Goal: Task Accomplishment & Management: Manage account settings

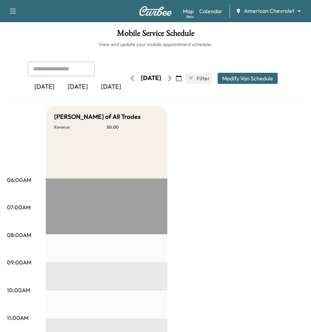
click at [266, 3] on div "Book New Appointment Support Log Out Map Beta Calendar American Chevrolet *****…" at bounding box center [155, 11] width 311 height 22
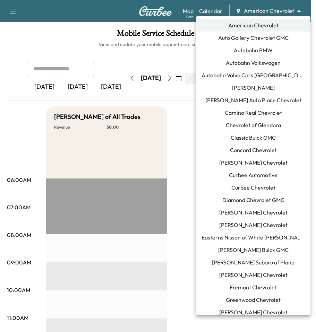
click at [273, 14] on body "Book New Appointment Support Log Out Map Beta Calendar American Chevrolet *****…" at bounding box center [158, 166] width 316 height 332
click at [246, 186] on span "Curbee Chevrolet" at bounding box center [253, 188] width 44 height 8
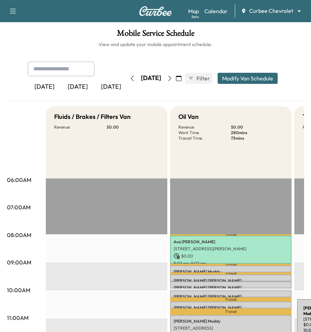
click at [245, 324] on div "[PERSON_NAME] [STREET_ADDRESS] $ 0.00 10:53 am - 11:53 am" at bounding box center [230, 329] width 121 height 28
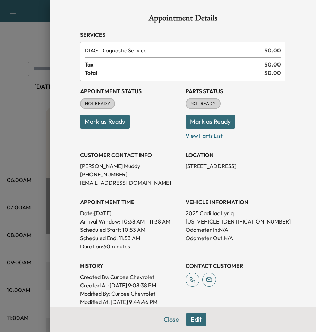
click at [193, 323] on button "Edit" at bounding box center [196, 320] width 20 height 14
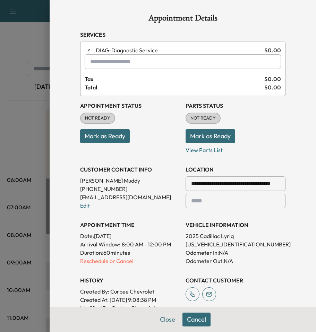
click at [111, 57] on input "text" at bounding box center [183, 61] width 196 height 15
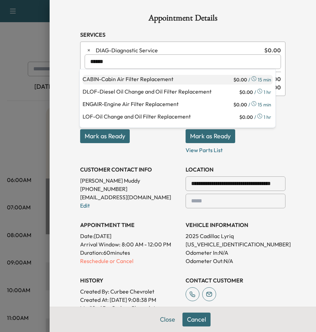
click at [123, 80] on p "CABIN - Cabin Air Filter Replacement" at bounding box center [158, 80] width 150 height 10
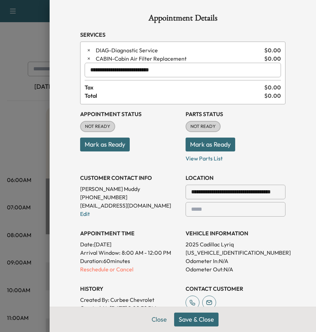
type input "**********"
click at [188, 321] on button "Save & Close" at bounding box center [196, 320] width 44 height 14
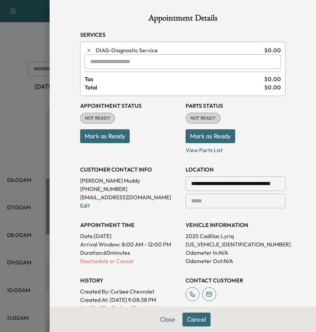
click at [18, 62] on div at bounding box center [158, 166] width 316 height 332
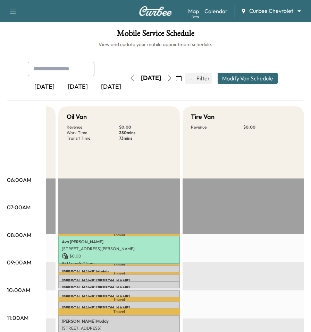
click at [15, 10] on icon "button" at bounding box center [13, 11] width 8 height 8
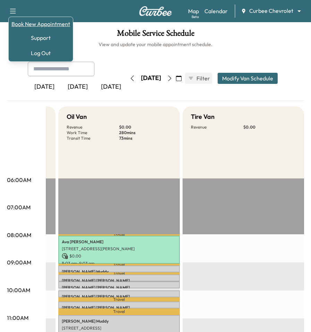
click at [43, 26] on link "Book New Appointment" at bounding box center [40, 24] width 59 height 8
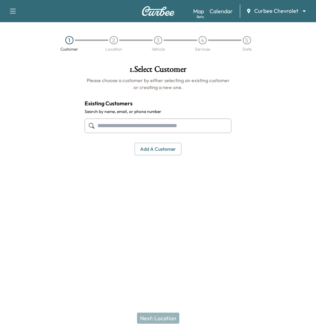
click at [163, 119] on input "text" at bounding box center [158, 126] width 147 height 15
click at [158, 119] on input "text" at bounding box center [158, 126] width 147 height 15
click at [158, 126] on input "text" at bounding box center [158, 126] width 147 height 15
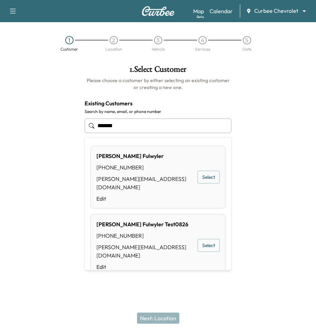
click at [199, 171] on button "Select" at bounding box center [209, 177] width 22 height 13
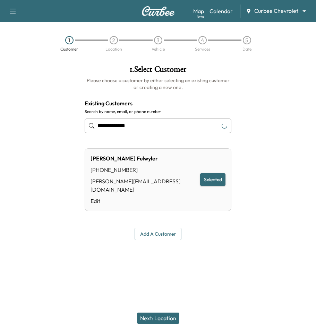
type input "**********"
click at [165, 311] on div "Next: Location" at bounding box center [158, 319] width 316 height 28
click at [162, 319] on button "Next: Location" at bounding box center [158, 318] width 42 height 11
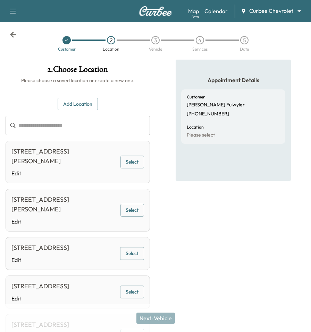
click at [131, 163] on button "Select" at bounding box center [132, 162] width 24 height 13
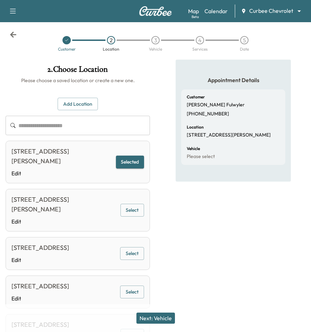
click at [167, 322] on button "Next: Vehicle" at bounding box center [155, 318] width 39 height 11
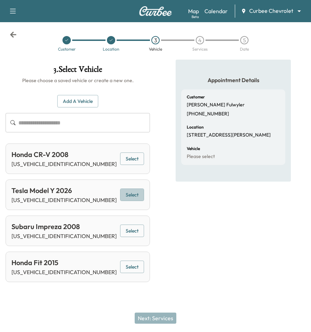
click at [129, 197] on button "Select" at bounding box center [132, 195] width 24 height 13
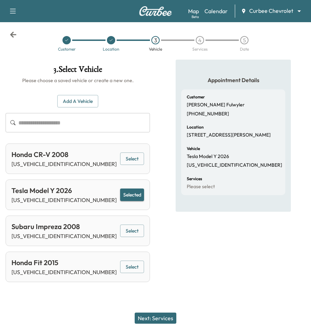
click at [166, 315] on button "Next: Services" at bounding box center [156, 318] width 42 height 11
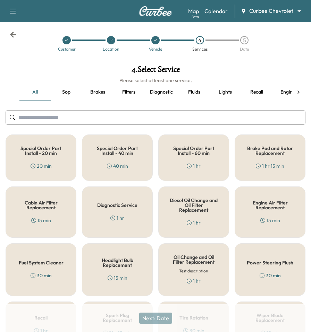
click at [206, 159] on div "Special Order Part Install - 60 min 1 hr" at bounding box center [193, 158] width 71 height 46
click at [188, 161] on div "Special Order Part Install - 60 min 1 hr" at bounding box center [193, 158] width 71 height 46
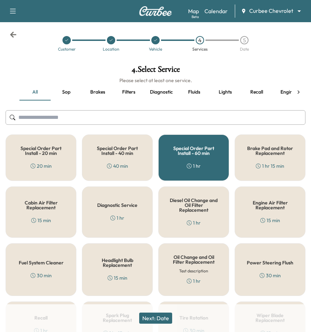
click at [159, 323] on button "Next: Date" at bounding box center [155, 318] width 33 height 11
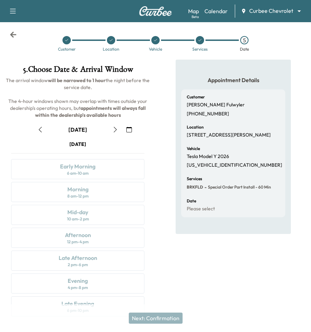
click at [131, 129] on icon "button" at bounding box center [129, 130] width 6 height 6
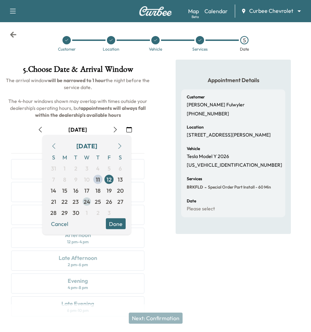
click at [87, 201] on span "24" at bounding box center [87, 202] width 7 height 8
click at [119, 226] on button "Done" at bounding box center [116, 224] width 20 height 11
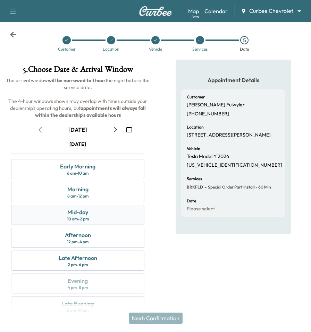
click at [104, 212] on div "Mid-day 10 am - 2 pm" at bounding box center [77, 215] width 133 height 20
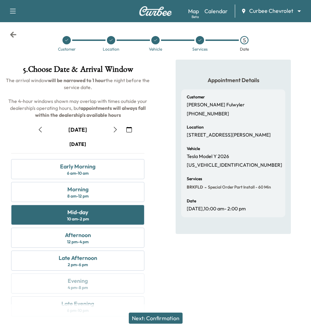
click at [163, 321] on button "Next: Confirmation" at bounding box center [156, 318] width 54 height 11
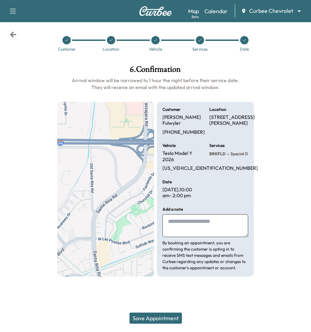
click at [163, 321] on button "Save Appointment" at bounding box center [155, 318] width 52 height 11
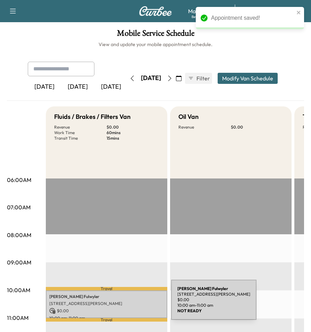
click at [119, 304] on p "[STREET_ADDRESS][PERSON_NAME]" at bounding box center [106, 304] width 114 height 6
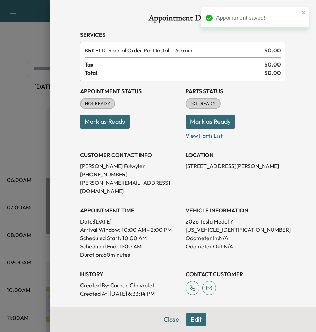
click at [188, 313] on button "Edit" at bounding box center [196, 320] width 20 height 14
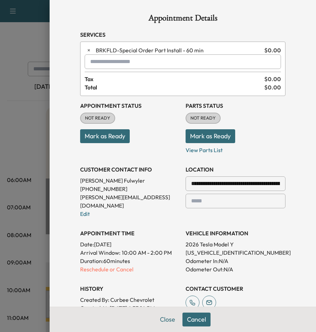
click at [112, 66] on input "text" at bounding box center [183, 61] width 196 height 15
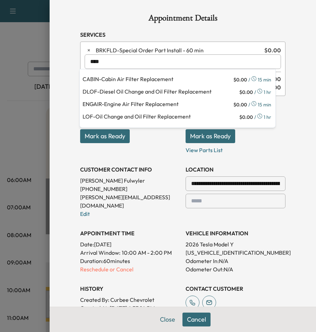
click at [126, 84] on p "CABIN - Cabin Air Filter Replacement" at bounding box center [158, 80] width 150 height 10
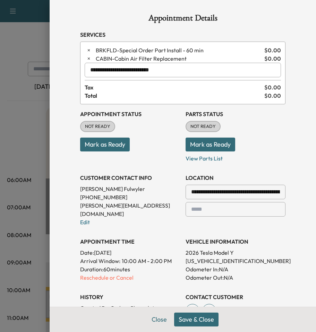
type input "**********"
click at [186, 319] on button "Save & Close" at bounding box center [196, 320] width 44 height 14
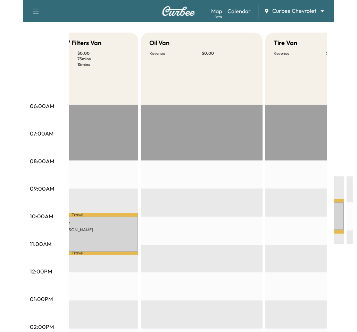
scroll to position [0, 53]
